Goal: Task Accomplishment & Management: Complete application form

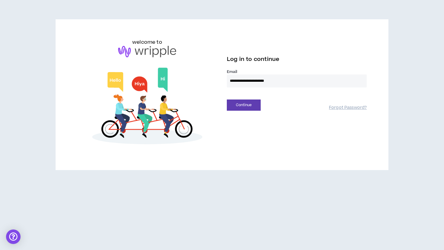
type input "**********"
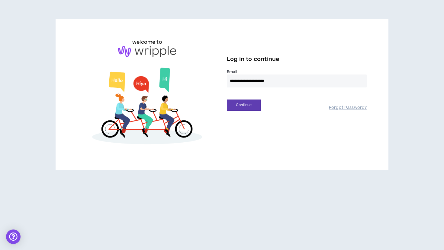
click at [244, 105] on button "Continue" at bounding box center [244, 105] width 34 height 11
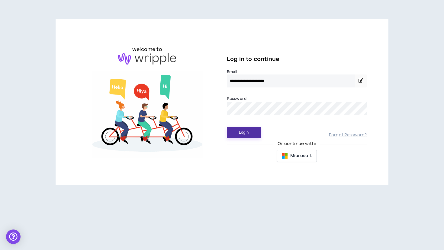
click at [249, 136] on button "Login" at bounding box center [244, 132] width 34 height 11
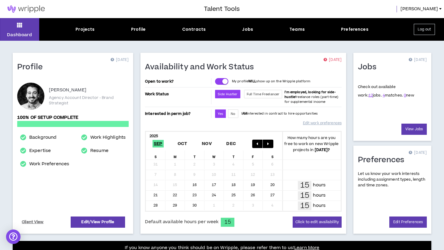
click at [350, 112] on div "Jobs 0 days ago Check out available work: 12 jobs. 4 matches. 0 new View Jobs P…" at bounding box center [392, 143] width 85 height 181
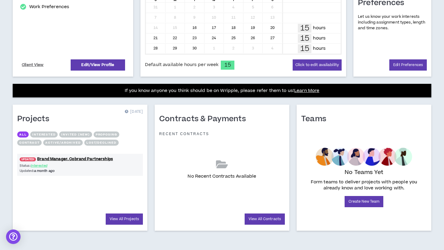
scroll to position [157, 0]
click at [92, 164] on div "Status: Interested Updated: a month ago" at bounding box center [80, 168] width 126 height 10
click at [88, 159] on link "UPDATED! Brand Manager, Cobrand Partnerships" at bounding box center [80, 159] width 126 height 6
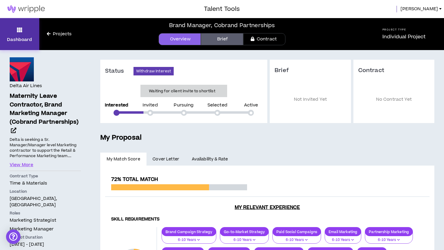
click at [24, 27] on link "Dashboard" at bounding box center [19, 34] width 39 height 32
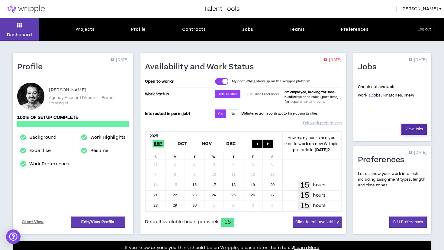
click at [412, 129] on link "View Jobs" at bounding box center [413, 129] width 25 height 11
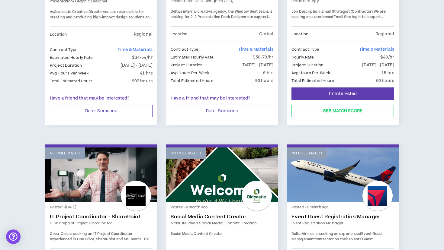
scroll to position [297, 0]
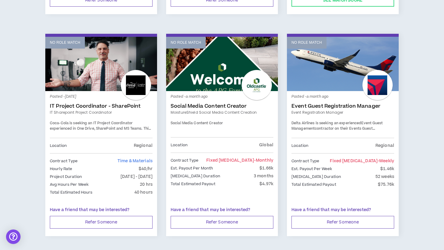
click at [345, 106] on link "Event Guest Registration Manager" at bounding box center [342, 106] width 103 height 6
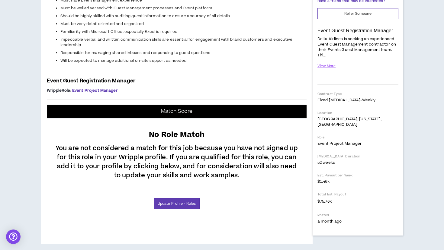
scroll to position [104, 0]
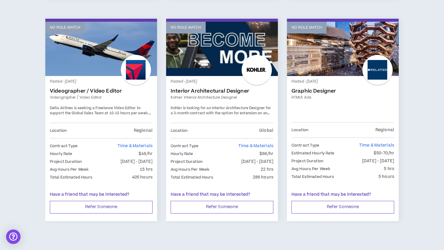
scroll to position [757, 0]
click at [312, 88] on link "Graphic Designer" at bounding box center [342, 91] width 103 height 6
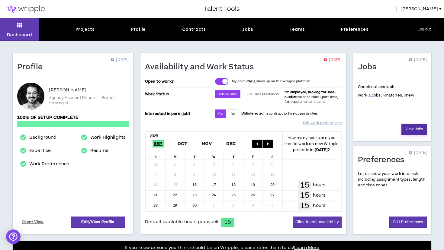
click at [410, 133] on link "View Jobs" at bounding box center [413, 129] width 25 height 11
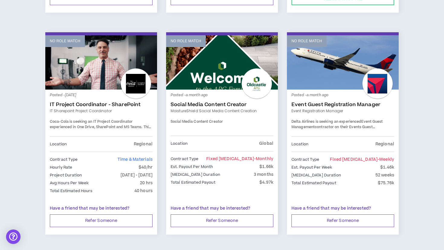
scroll to position [287, 0]
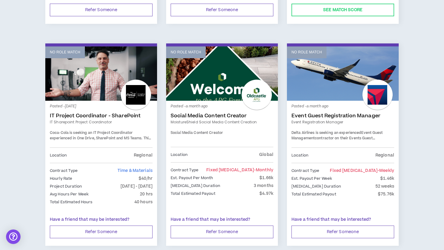
click at [342, 114] on link "Event Guest Registration Manager" at bounding box center [342, 116] width 103 height 6
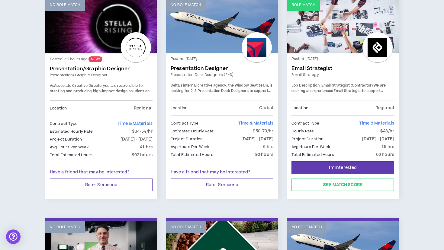
scroll to position [88, 0]
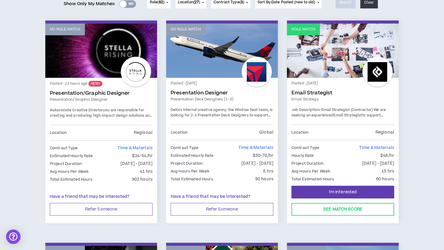
click at [326, 94] on link "Email Strategist" at bounding box center [342, 93] width 103 height 6
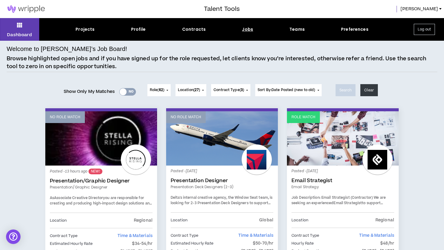
scroll to position [0, 0]
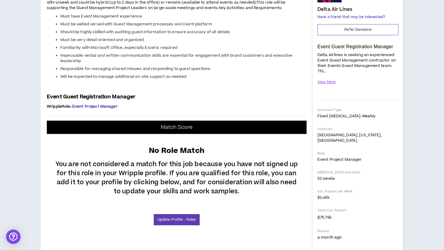
scroll to position [104, 0]
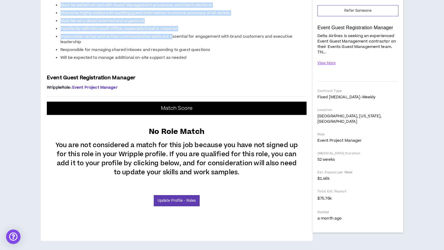
drag, startPoint x: 172, startPoint y: 175, endPoint x: 170, endPoint y: 138, distance: 36.6
click at [170, 60] on ul "Must have Event Management experience Must be welled versed with Guest Manageme…" at bounding box center [177, 28] width 260 height 66
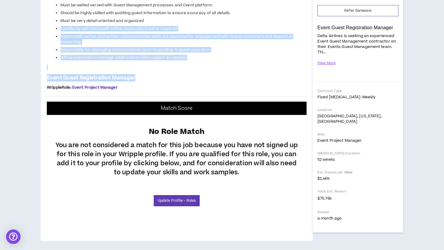
drag, startPoint x: 175, startPoint y: 213, endPoint x: 165, endPoint y: 162, distance: 52.2
click at [165, 92] on div "Project: Event Registration Manager Delta Airlines is seeking an experienced Ev…" at bounding box center [177, 27] width 260 height 127
click at [165, 24] on li "Must be very detail oriented and organized" at bounding box center [183, 20] width 246 height 5
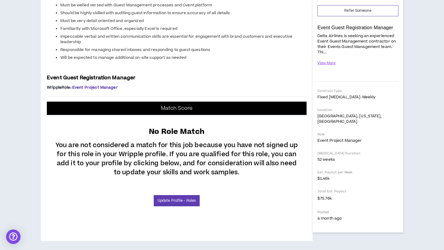
scroll to position [84, 0]
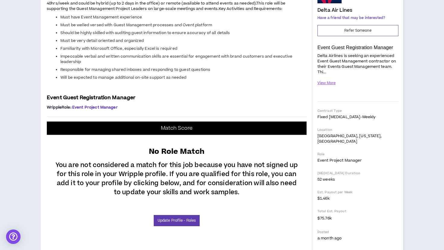
click at [159, 51] on span "Familiarity with Microsoft Office, especially Excel is required" at bounding box center [118, 48] width 117 height 5
click at [150, 65] on span "Impeccable verbal and written communication skills are essential for engagement…" at bounding box center [176, 59] width 232 height 11
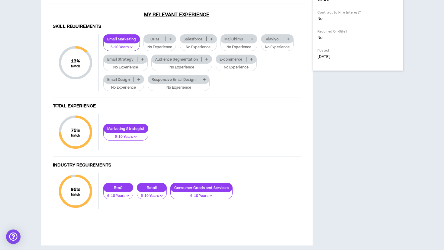
scroll to position [296, 0]
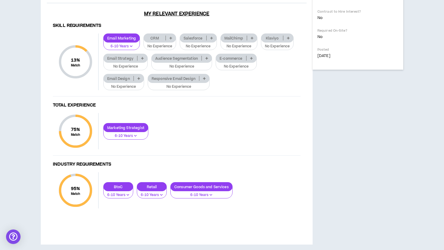
click at [140, 61] on p at bounding box center [142, 58] width 10 height 5
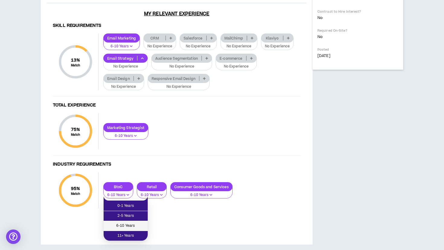
click at [128, 226] on span "6-10 Years" at bounding box center [125, 226] width 37 height 7
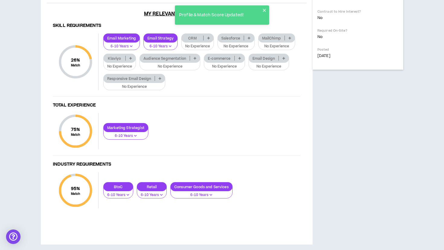
click at [184, 61] on p "Audience Segmentation" at bounding box center [165, 58] width 50 height 5
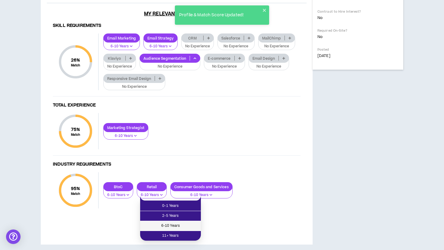
click at [177, 224] on span "6-10 Years" at bounding box center [170, 226] width 53 height 7
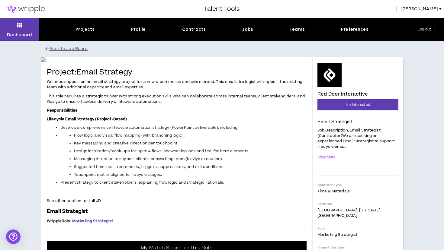
scroll to position [0, 0]
click at [335, 107] on button "I'm Interested" at bounding box center [357, 104] width 81 height 11
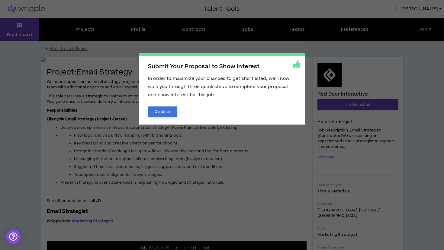
click at [165, 113] on button "Continue" at bounding box center [162, 112] width 29 height 11
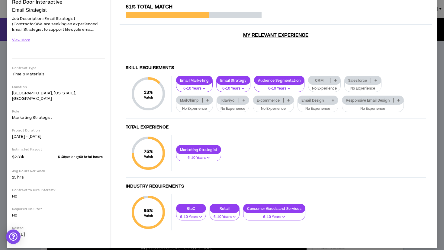
scroll to position [54, 0]
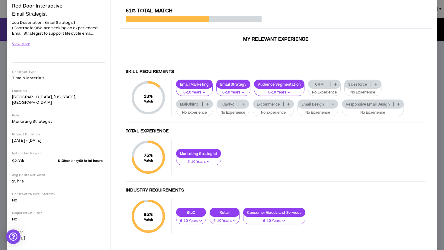
click at [312, 102] on p "Email Design" at bounding box center [313, 104] width 30 height 5
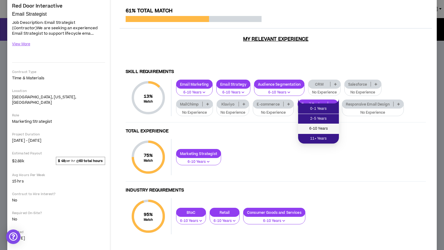
click at [308, 129] on span "6-10 Years" at bounding box center [319, 129] width 34 height 7
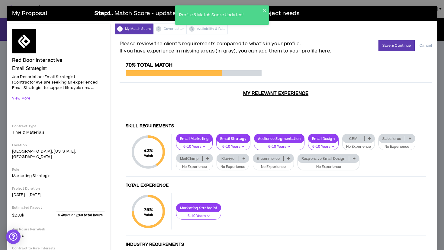
scroll to position [0, 0]
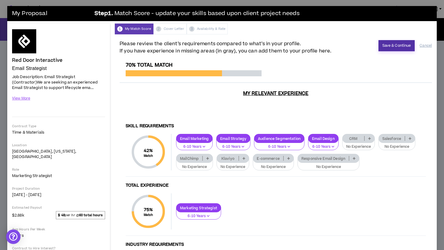
click at [383, 46] on button "Save & Continue" at bounding box center [396, 45] width 37 height 11
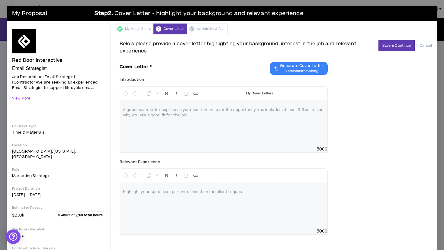
click at [221, 130] on div at bounding box center [223, 123] width 207 height 45
click at [25, 99] on button "View More" at bounding box center [21, 98] width 18 height 11
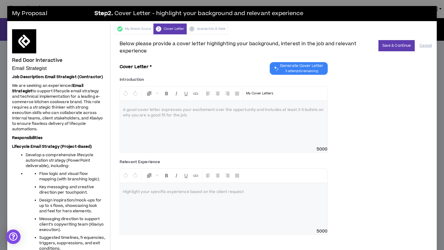
click at [63, 149] on strong "Lifecycle Email Strategy (Project-Based)" at bounding box center [52, 146] width 80 height 5
click at [426, 45] on button "Cancel" at bounding box center [425, 45] width 12 height 11
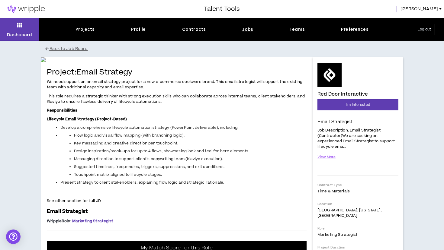
click at [54, 47] on button "Back to Job Board" at bounding box center [226, 49] width 362 height 11
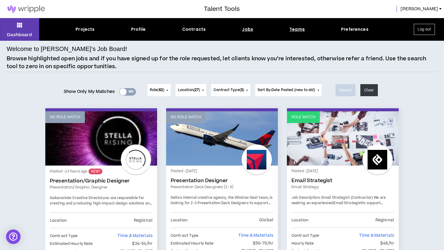
click at [297, 32] on div "Teams" at bounding box center [296, 29] width 15 height 6
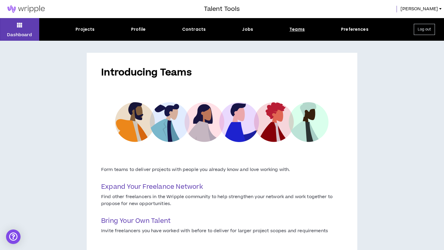
scroll to position [36, 0]
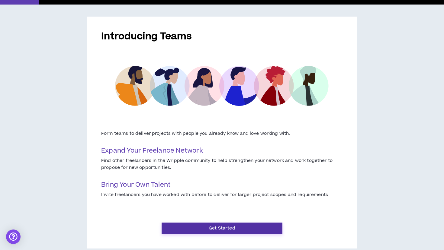
click at [177, 227] on button "Get Started" at bounding box center [222, 228] width 121 height 11
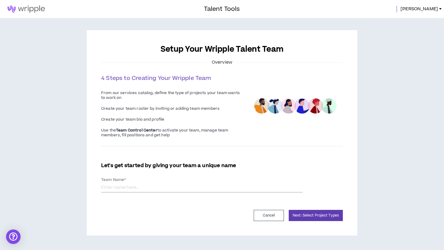
click at [121, 187] on input "Team Name *" at bounding box center [201, 188] width 201 height 9
type input "Lean Creative"
click at [161, 216] on div "Cancel Next: Select Project Types" at bounding box center [222, 215] width 242 height 11
click at [306, 217] on button "Next: Select Project Types" at bounding box center [316, 215] width 54 height 11
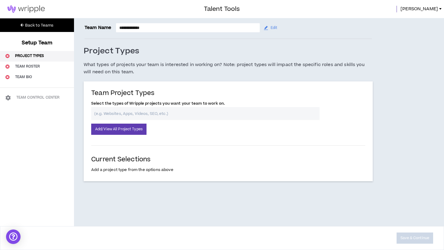
click at [154, 110] on input "text" at bounding box center [205, 113] width 228 height 13
click at [138, 129] on button "Add/View All Project Types" at bounding box center [118, 129] width 55 height 11
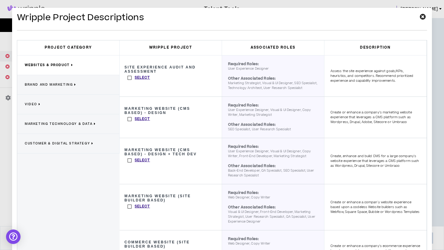
scroll to position [8, 0]
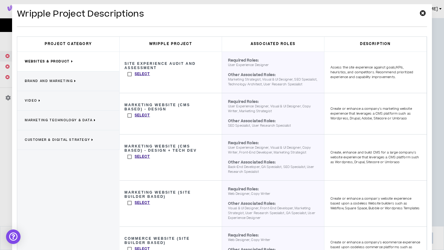
click at [129, 119] on label "Select" at bounding box center [138, 116] width 23 height 6
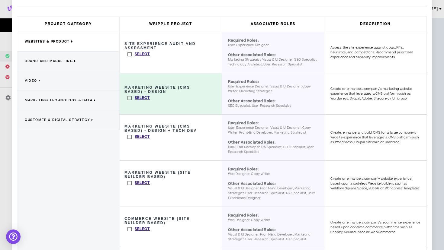
scroll to position [26, 0]
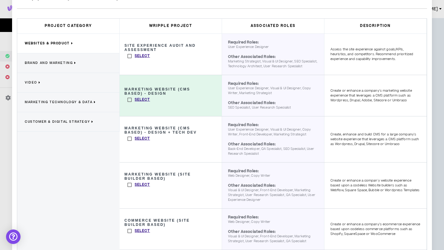
click at [129, 188] on label "Select" at bounding box center [138, 185] width 23 height 6
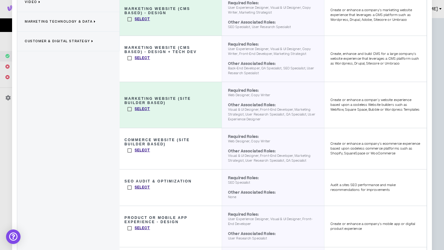
scroll to position [107, 0]
click at [129, 153] on label "Select" at bounding box center [138, 150] width 23 height 6
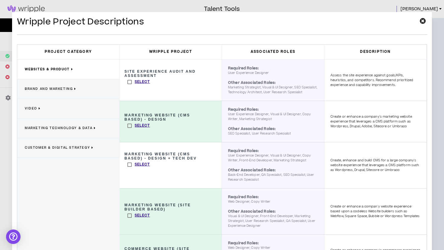
scroll to position [0, 0]
click at [62, 88] on span "Brand and Marketing" at bounding box center [49, 89] width 48 height 5
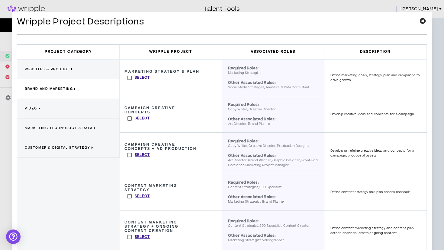
click at [129, 78] on label "Select" at bounding box center [138, 78] width 23 height 6
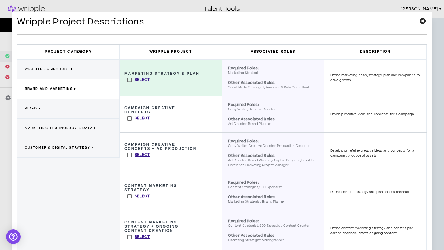
click at [130, 119] on label "Select" at bounding box center [138, 119] width 23 height 6
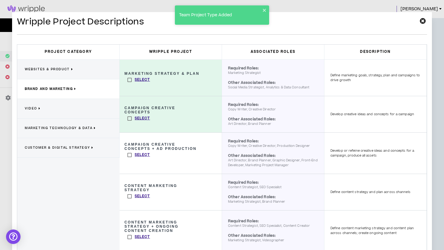
click at [128, 155] on label "Select" at bounding box center [138, 155] width 23 height 6
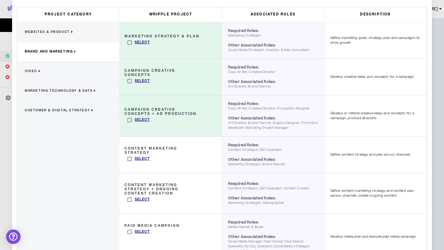
scroll to position [39, 0]
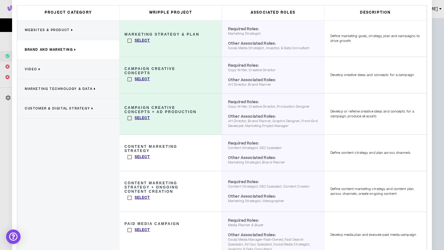
click at [128, 158] on label "Select" at bounding box center [138, 157] width 23 height 6
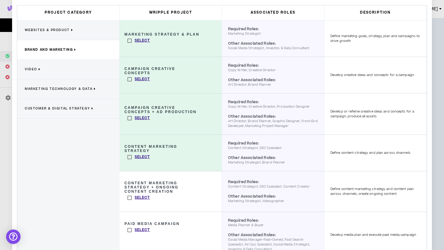
click at [130, 199] on label "Select" at bounding box center [138, 198] width 23 height 6
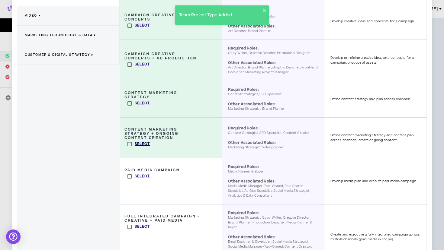
scroll to position [107, 0]
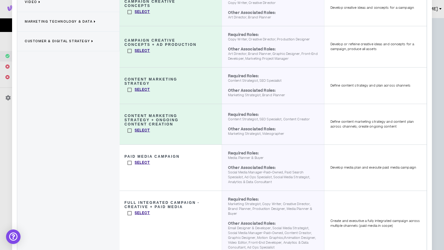
click at [128, 214] on label "Select" at bounding box center [138, 213] width 23 height 6
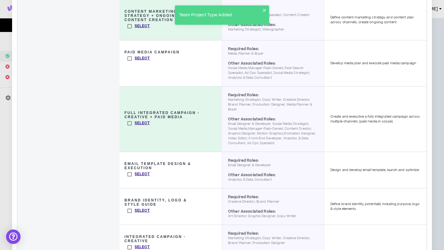
scroll to position [223, 0]
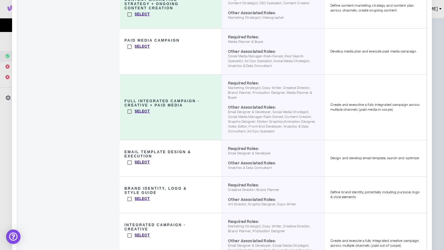
click at [129, 198] on label "Select" at bounding box center [138, 199] width 23 height 6
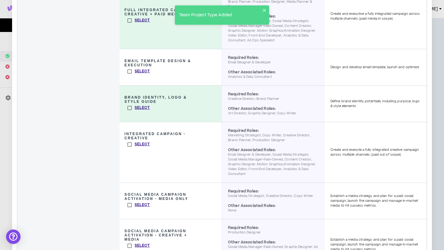
scroll to position [314, 0]
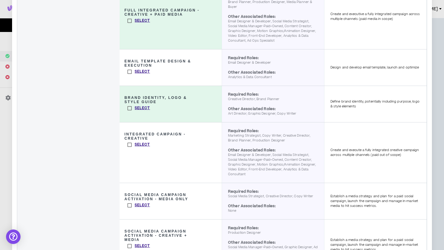
click at [129, 146] on label "Select" at bounding box center [138, 145] width 23 height 6
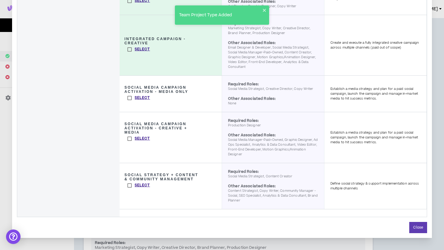
scroll to position [421, 0]
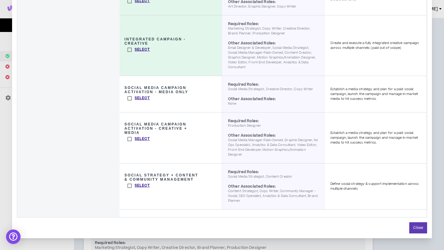
click at [129, 98] on label "Select" at bounding box center [138, 98] width 23 height 6
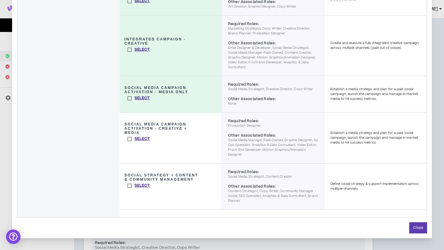
click at [129, 98] on label "Select" at bounding box center [138, 98] width 23 height 6
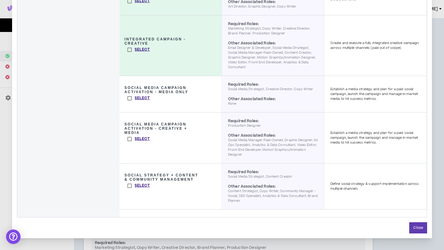
click at [130, 140] on label "Select" at bounding box center [138, 139] width 23 height 6
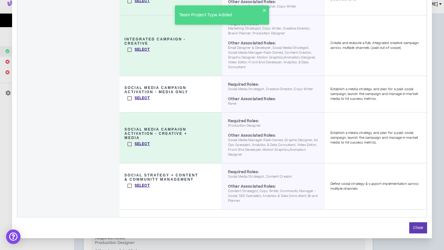
scroll to position [6, 0]
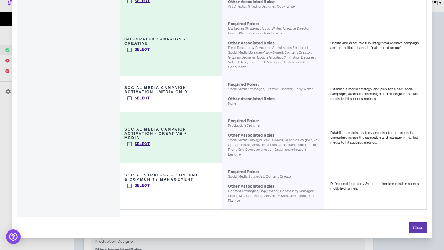
click at [130, 186] on label "Select" at bounding box center [138, 186] width 23 height 6
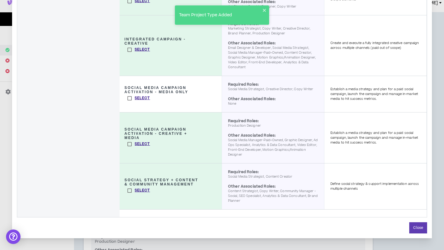
click at [130, 186] on h3 "Social Strategy + Content & Community Management" at bounding box center [162, 182] width 77 height 8
click at [130, 189] on label "Select" at bounding box center [138, 191] width 23 height 6
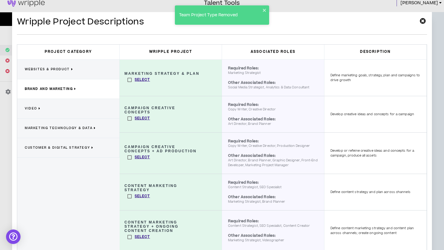
scroll to position [0, 0]
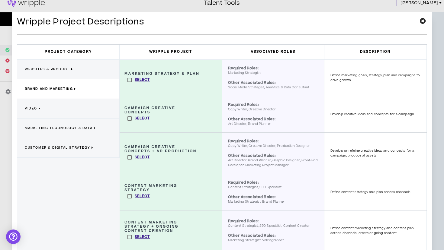
click at [29, 107] on span "Video" at bounding box center [31, 108] width 12 height 5
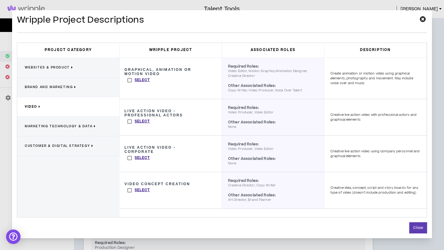
click at [130, 81] on label "Select" at bounding box center [138, 80] width 23 height 6
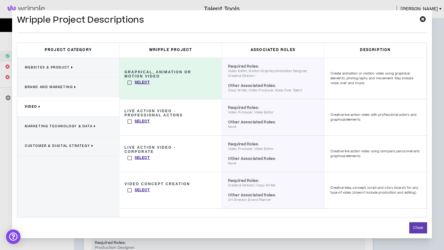
click at [128, 191] on label "Select" at bounding box center [138, 191] width 23 height 6
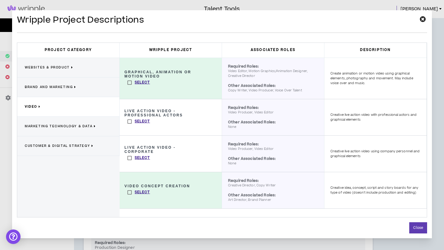
click at [129, 157] on label "Select" at bounding box center [138, 158] width 23 height 6
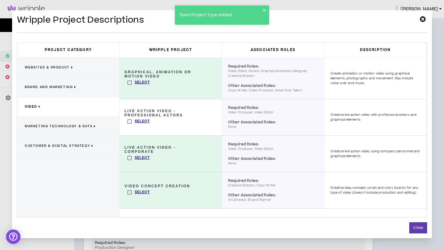
click at [129, 121] on label "Select" at bounding box center [138, 122] width 23 height 6
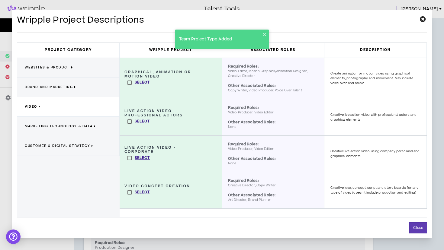
click at [59, 126] on span "Marketing Technology & Data" at bounding box center [59, 126] width 68 height 5
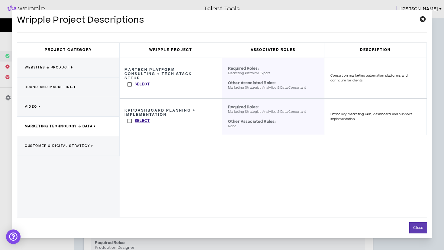
click at [72, 149] on div "Customer & Digital Strategy" at bounding box center [68, 146] width 102 height 20
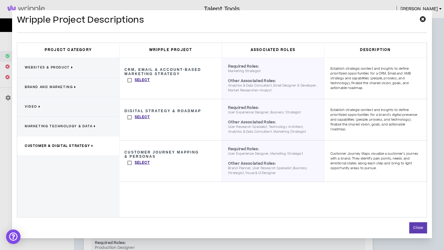
click at [130, 118] on label "Select" at bounding box center [138, 117] width 23 height 6
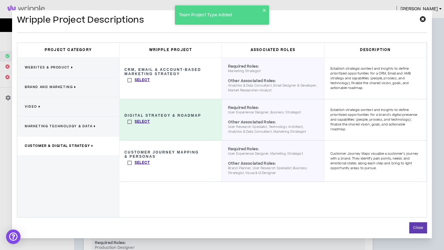
click at [130, 163] on label "Select" at bounding box center [138, 163] width 23 height 6
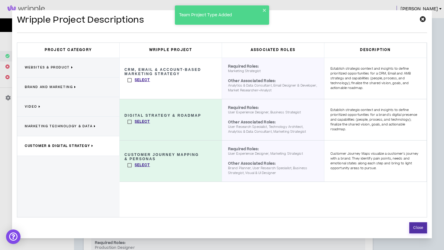
click at [415, 227] on button "Close" at bounding box center [418, 228] width 18 height 11
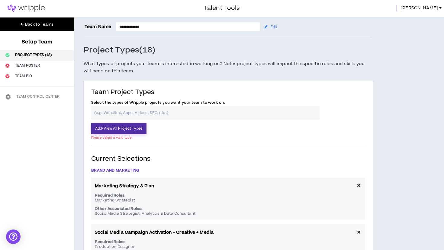
scroll to position [2, 0]
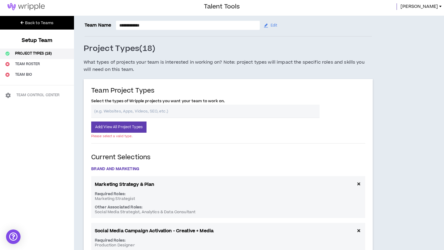
click at [326, 165] on p "Brand and Marketing" at bounding box center [228, 169] width 274 height 14
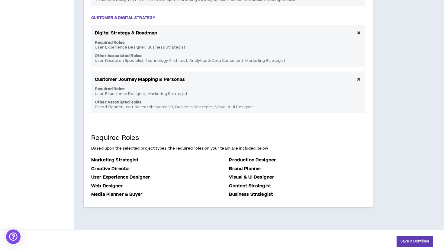
scroll to position [958, 0]
click at [405, 238] on button "Save & Continue" at bounding box center [414, 241] width 37 height 11
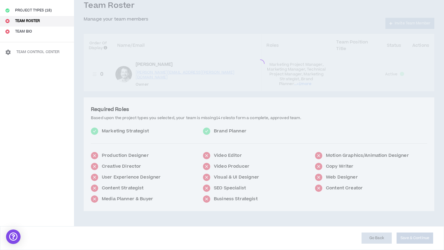
type input "**********"
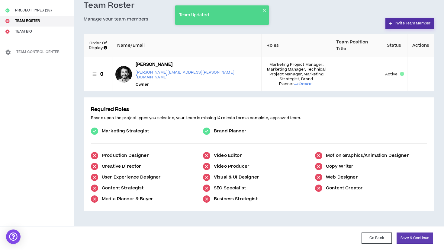
click at [407, 29] on button "Invite Team Member" at bounding box center [409, 23] width 49 height 11
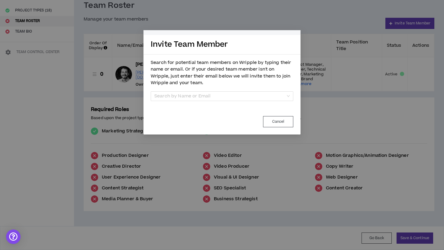
click at [255, 79] on p "Search for potential team members on Wripple by typing their name or email. Or …" at bounding box center [222, 72] width 143 height 27
click at [268, 95] on input "search" at bounding box center [219, 96] width 131 height 9
click at [271, 122] on button "Cancel" at bounding box center [278, 121] width 30 height 11
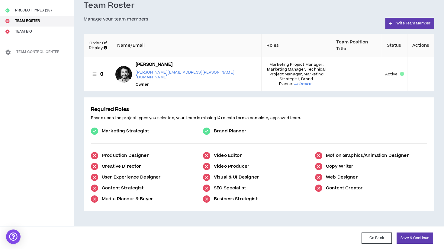
scroll to position [40, 0]
click at [406, 236] on button "Save & Continue" at bounding box center [414, 238] width 37 height 11
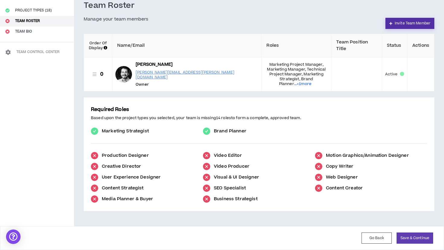
click at [403, 29] on button "Invite Team Member" at bounding box center [409, 23] width 49 height 11
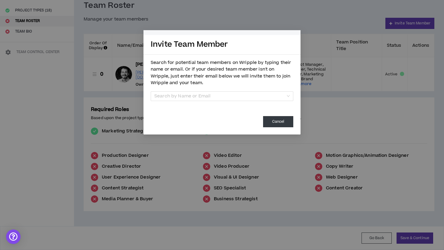
click at [277, 125] on button "Cancel" at bounding box center [278, 121] width 30 height 11
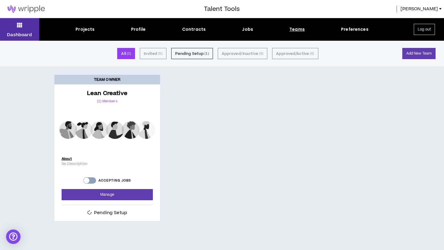
click at [21, 24] on icon at bounding box center [19, 25] width 5 height 8
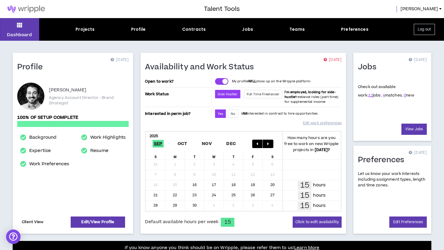
click at [38, 223] on link "Client View" at bounding box center [33, 222] width 24 height 11
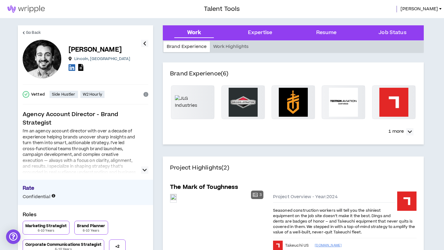
click at [33, 9] on img at bounding box center [26, 8] width 52 height 7
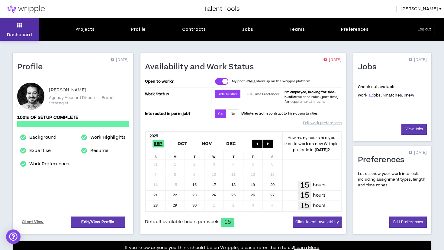
click at [21, 30] on button "Dashboard" at bounding box center [19, 29] width 39 height 23
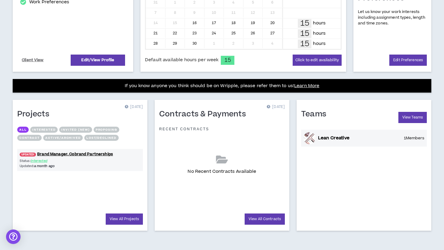
scroll to position [162, 0]
